Goal: Task Accomplishment & Management: Complete application form

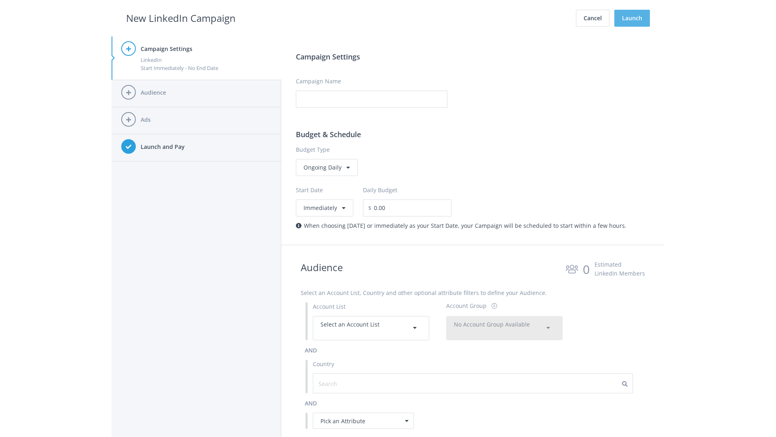
click at [632, 18] on button "Launch" at bounding box center [632, 18] width 36 height 17
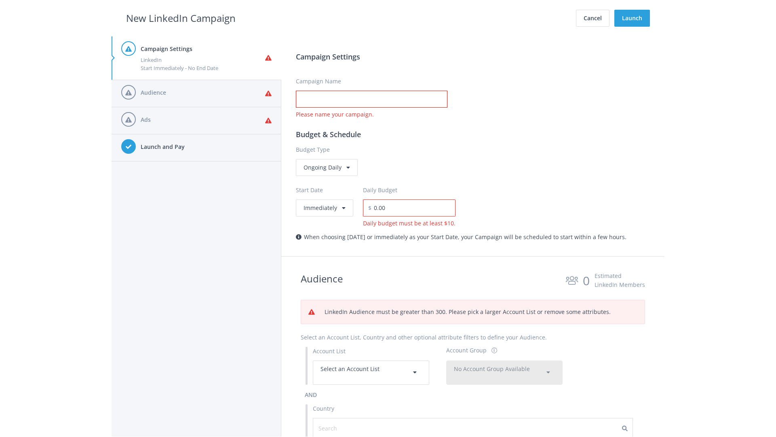
click at [372, 99] on input "Campaign Name" at bounding box center [372, 99] width 152 height 17
click at [181, 18] on h2 "New LinkedIn Campaign" at bounding box center [181, 18] width 110 height 15
type input "Campaign Name"
click at [181, 18] on h2 "New LinkedIn Campaign" at bounding box center [181, 18] width 110 height 15
click at [371, 372] on span "Select an Account List" at bounding box center [350, 369] width 59 height 8
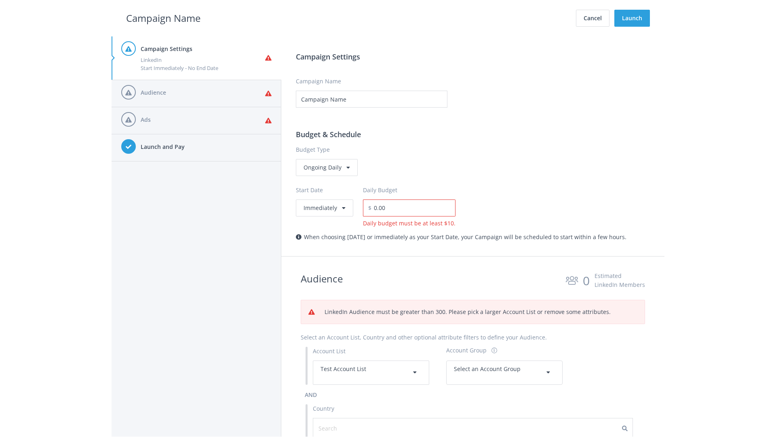
click at [505, 372] on span "Select an Account Group" at bounding box center [487, 369] width 67 height 8
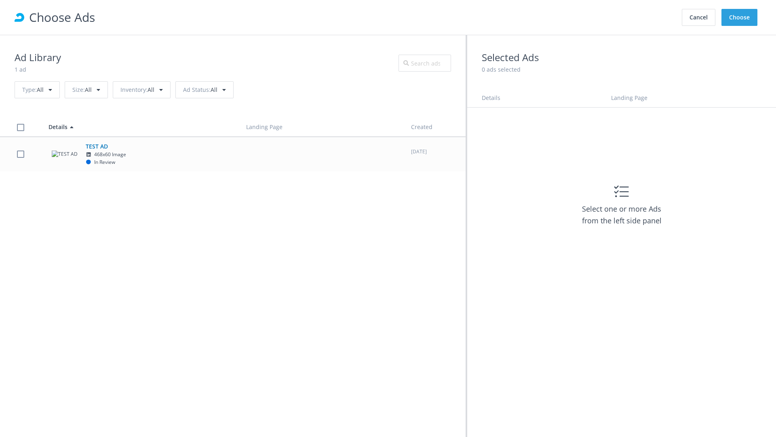
click at [233, 154] on td "TEST AD 468x60 Image In Review" at bounding box center [140, 154] width 198 height 34
checkbox input "true"
click at [740, 17] on button "Choose" at bounding box center [740, 17] width 36 height 17
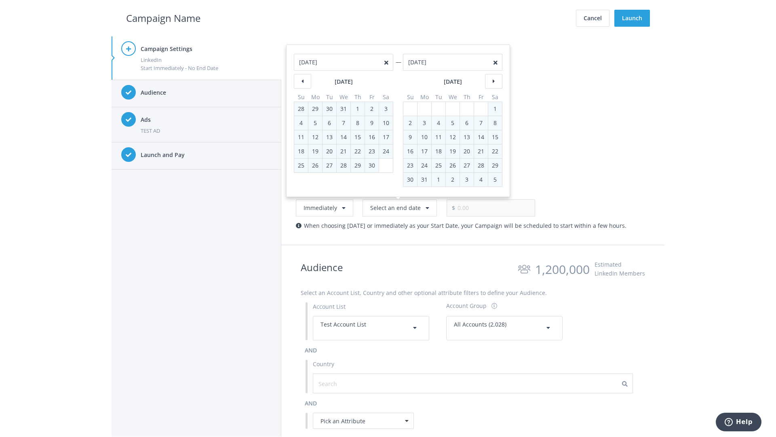
click at [163, 18] on h2 "Campaign Name" at bounding box center [163, 18] width 74 height 15
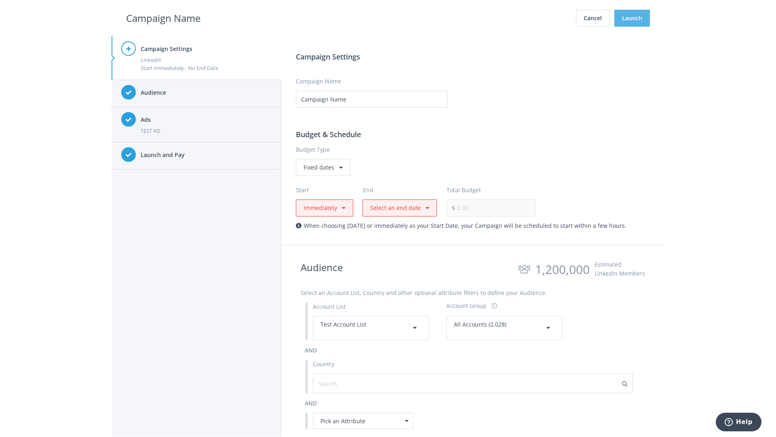
click at [632, 18] on button "Launch" at bounding box center [632, 18] width 36 height 17
